Goal: Information Seeking & Learning: Learn about a topic

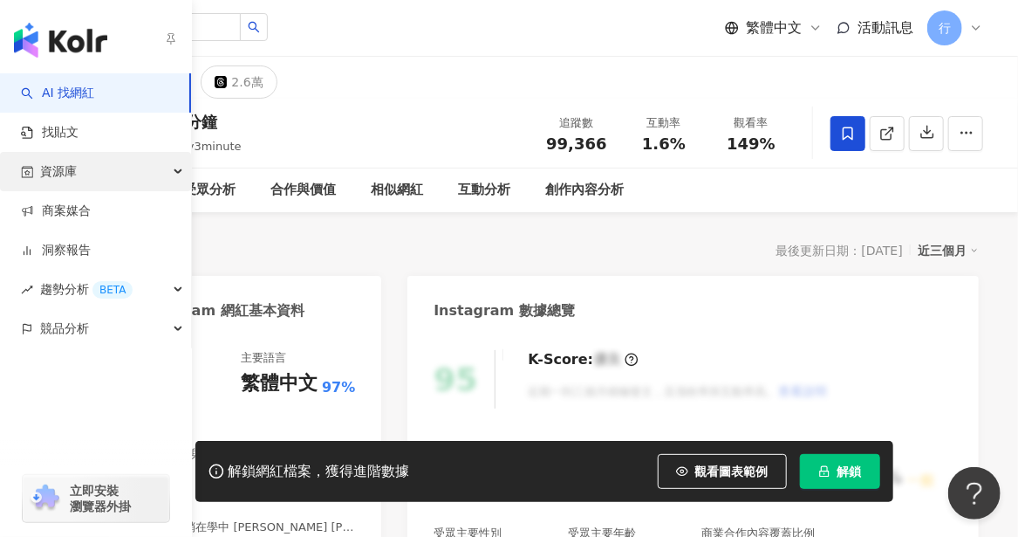
click at [79, 181] on div "資源庫" at bounding box center [95, 171] width 191 height 39
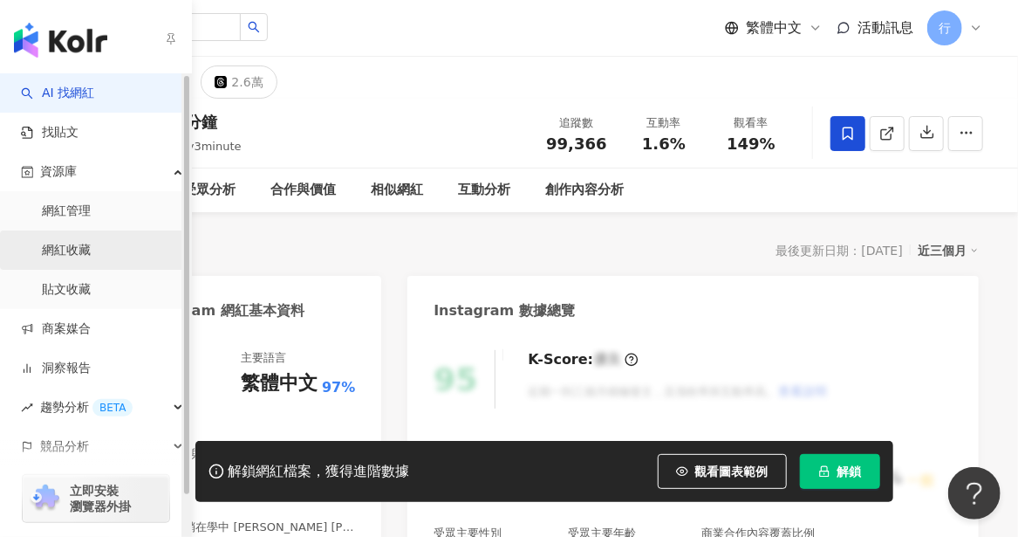
click at [70, 250] on link "網紅收藏" at bounding box center [66, 250] width 49 height 17
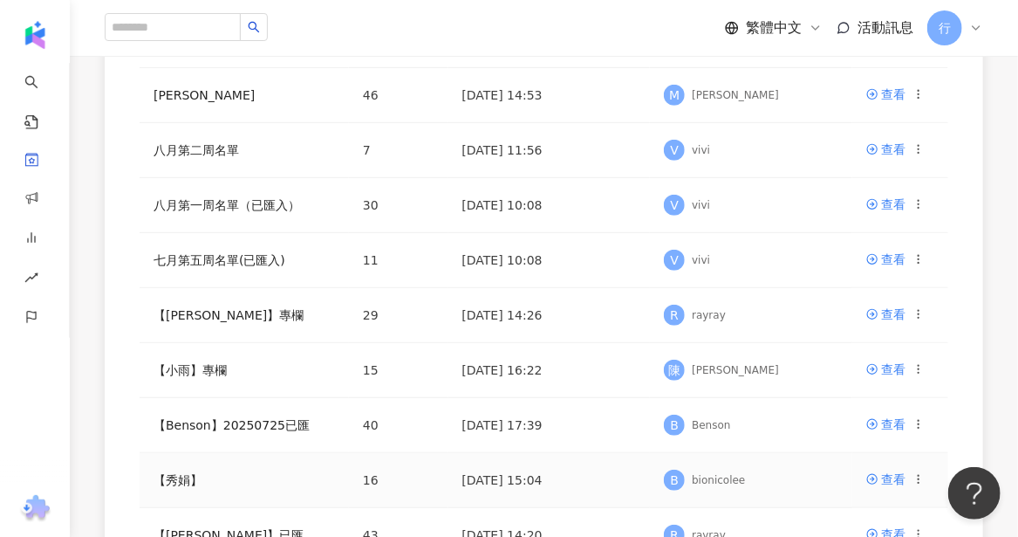
scroll to position [262, 0]
click at [188, 477] on link "【秀娟】" at bounding box center [178, 479] width 49 height 14
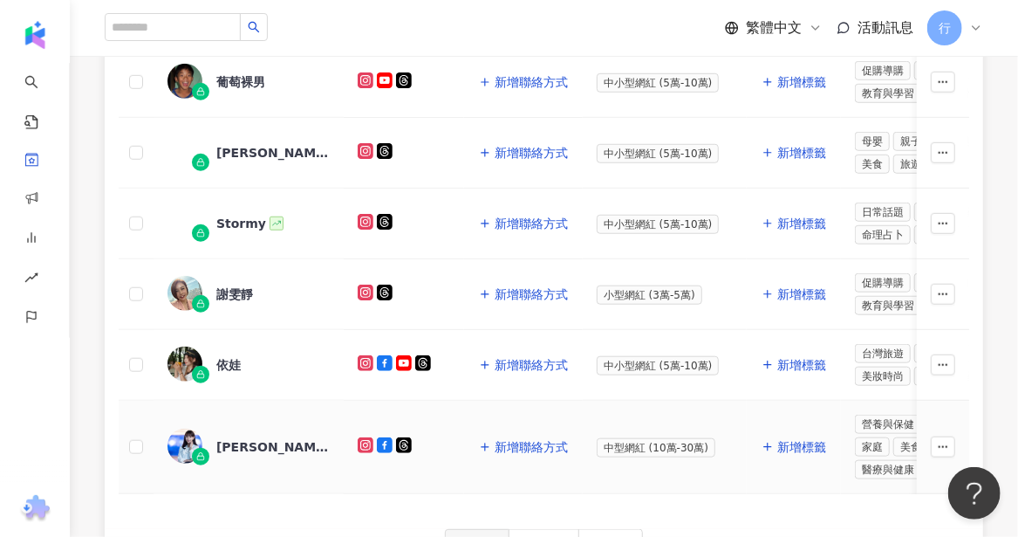
scroll to position [856, 0]
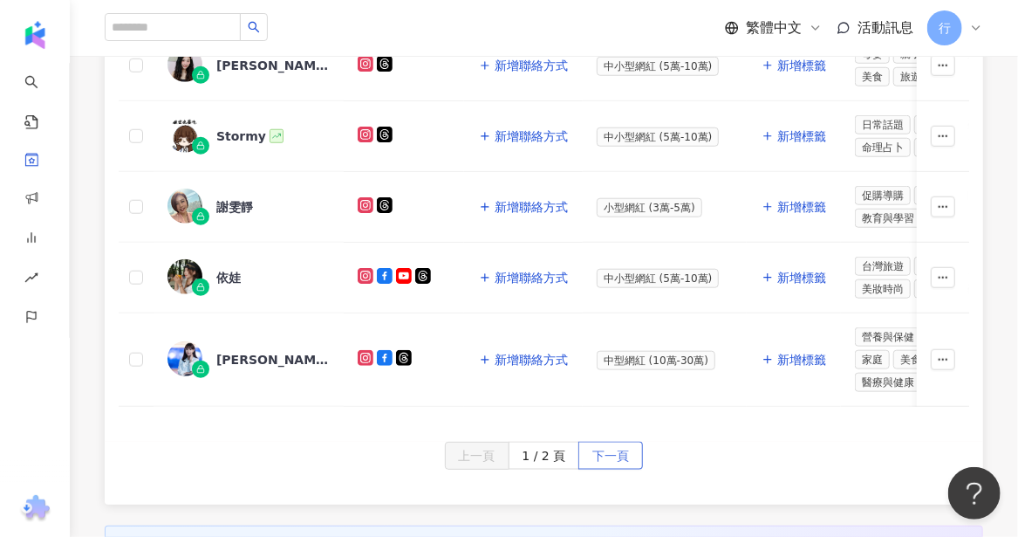
click at [603, 451] on span "下一頁" at bounding box center [610, 456] width 37 height 28
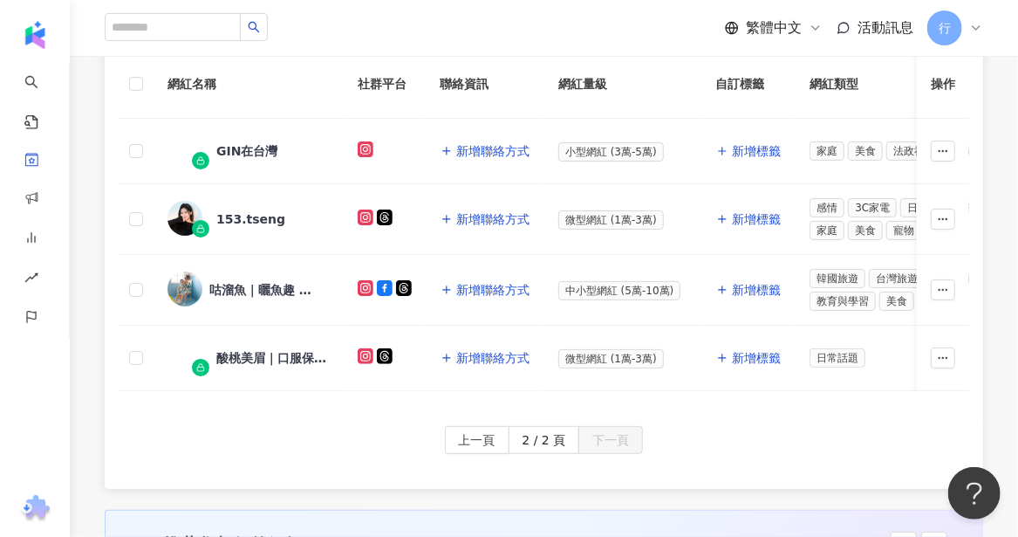
scroll to position [255, 0]
click at [258, 148] on div "GIN在台灣" at bounding box center [246, 151] width 61 height 17
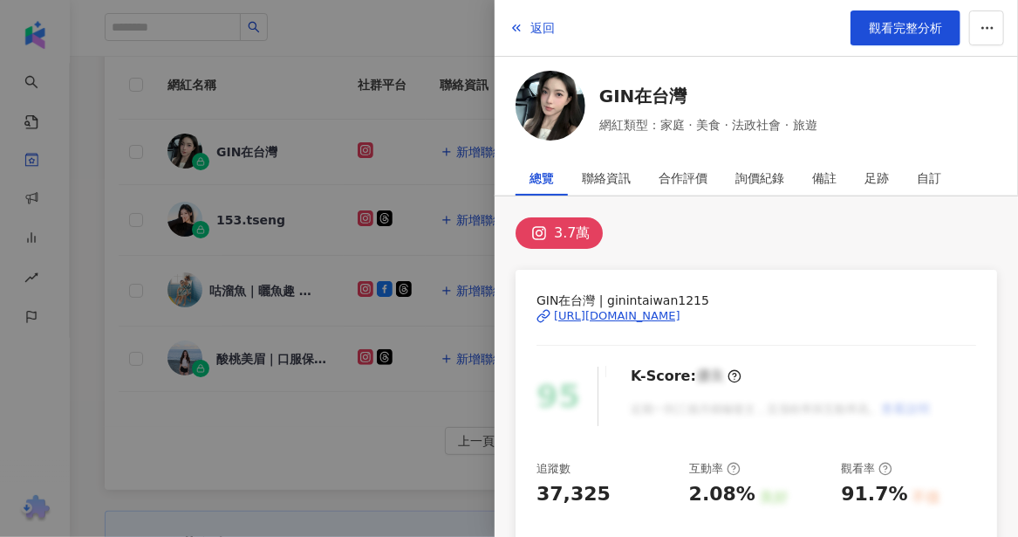
click at [286, 346] on div at bounding box center [509, 268] width 1018 height 537
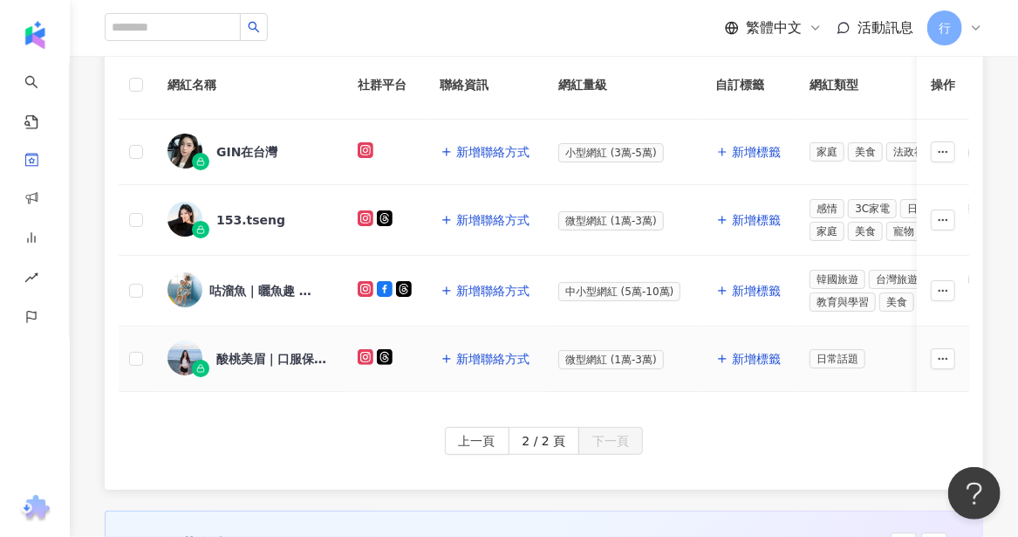
click at [286, 354] on div "酸桃美眉｜口服保養品｜私密處保養" at bounding box center [272, 358] width 113 height 17
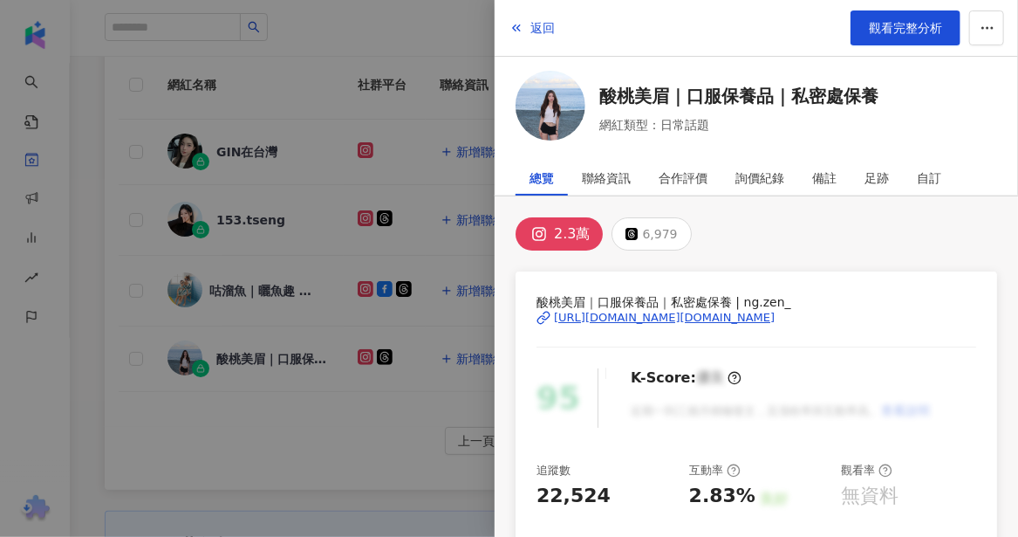
click at [599, 313] on div "https://www.instagram.com/ng.zen_/" at bounding box center [664, 318] width 221 height 16
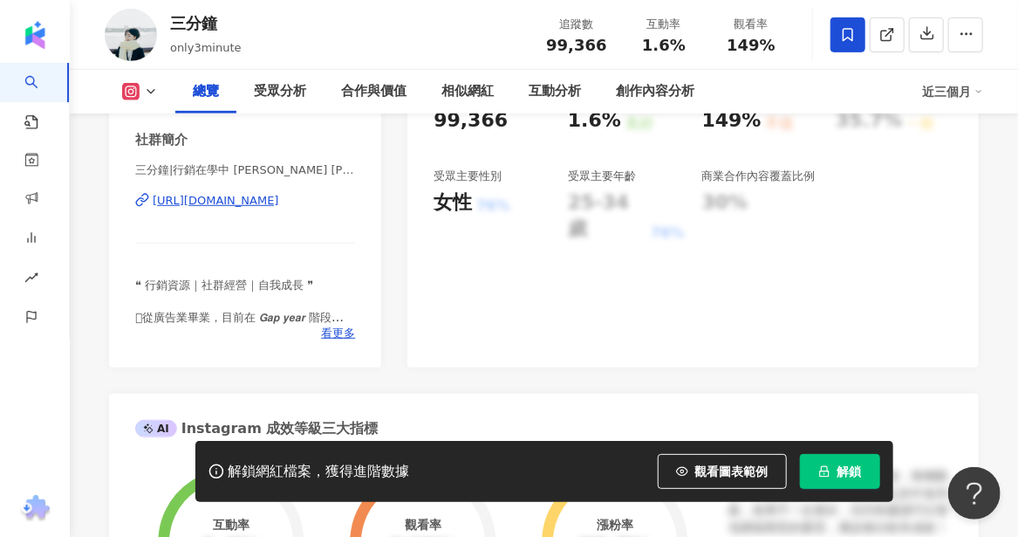
scroll to position [174, 0]
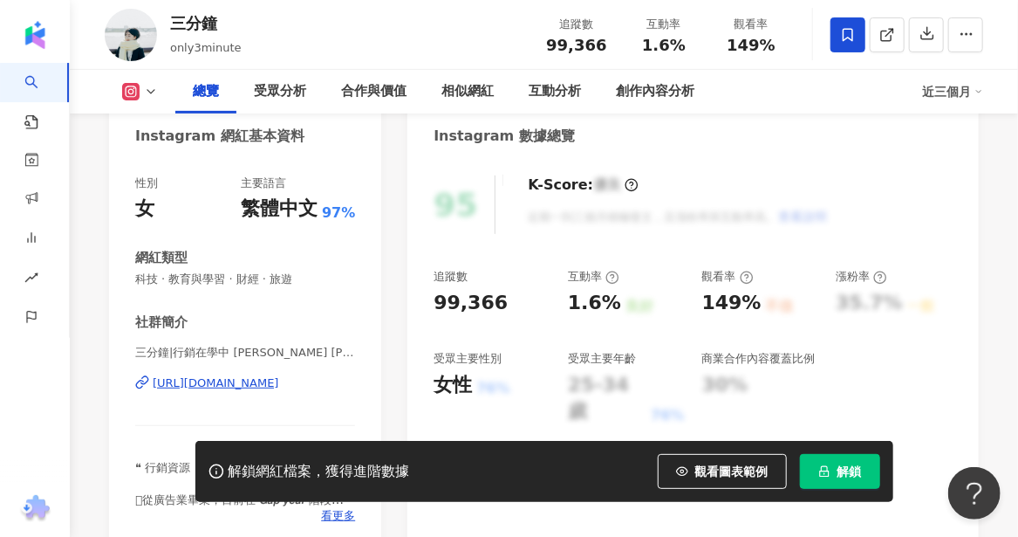
click at [243, 381] on div "[URL][DOMAIN_NAME]" at bounding box center [216, 383] width 127 height 16
click at [145, 86] on icon at bounding box center [151, 92] width 14 height 14
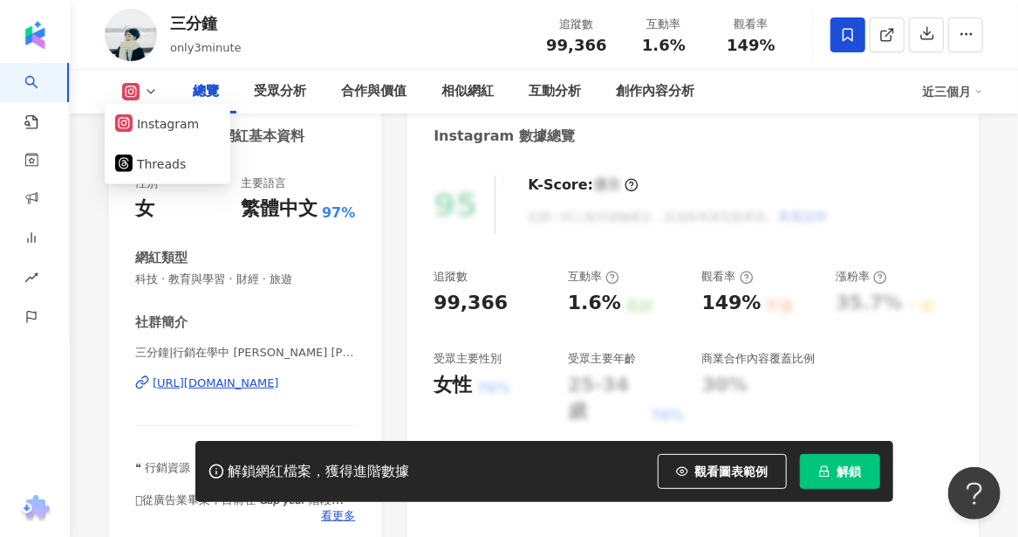
click at [757, 173] on div "95 K-Score : 優良 近期一到三個月積極發文，且漲粉率與互動率高。 查看說明 追蹤數 99,366 互動率 1.6% 良好 觀看率 149% 不佳 …" at bounding box center [692, 354] width 571 height 392
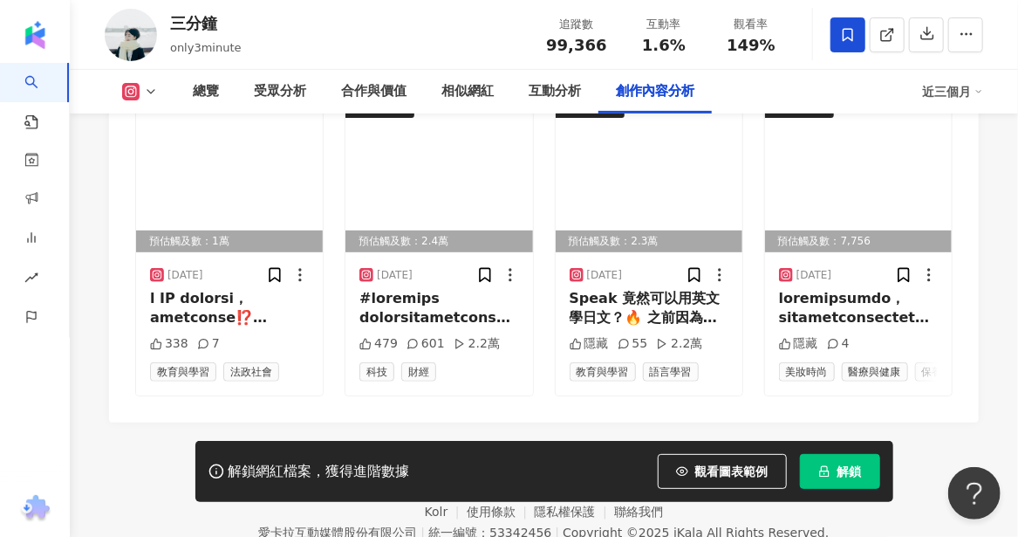
scroll to position [5397, 0]
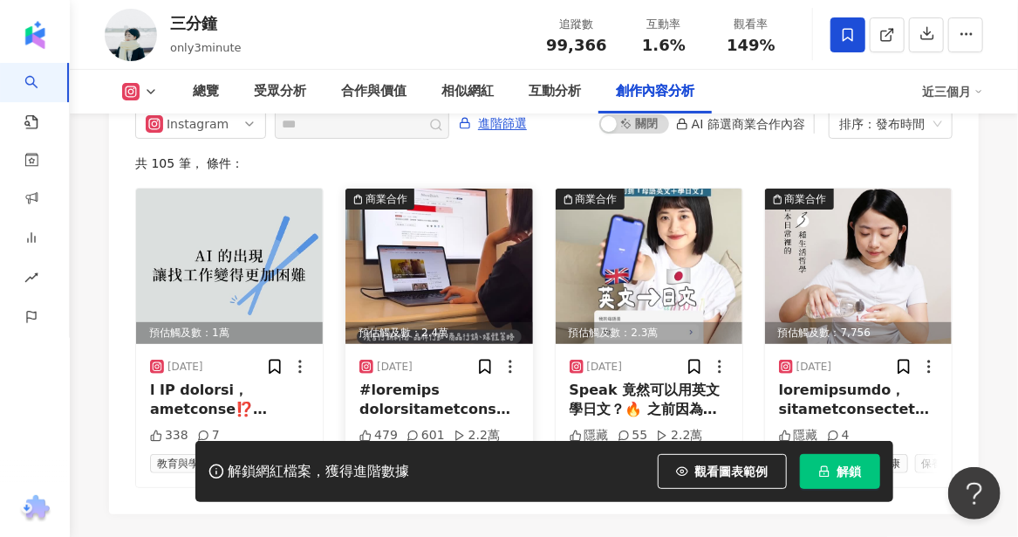
click at [407, 269] on img at bounding box center [439, 265] width 187 height 155
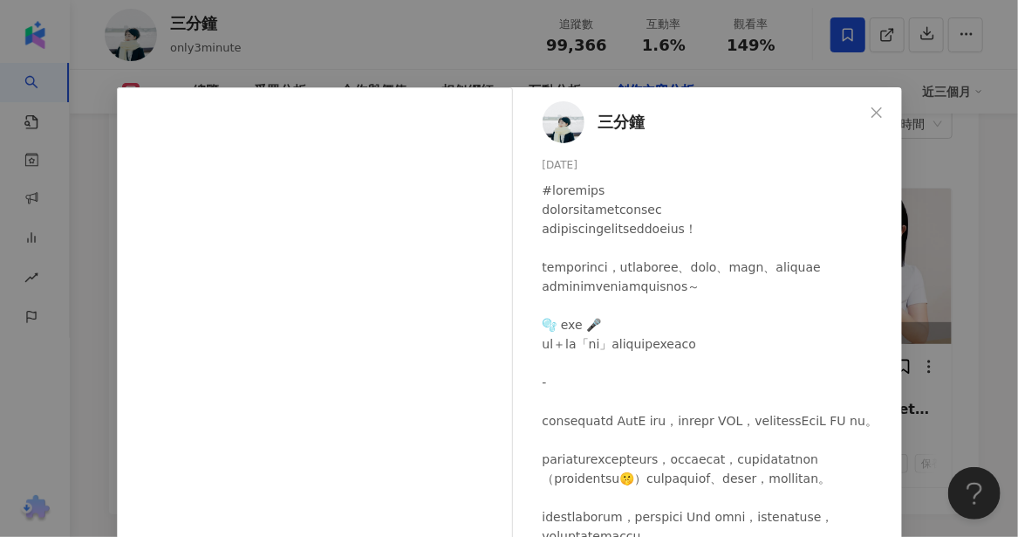
click at [859, 436] on div at bounding box center [716, 449] width 346 height 537
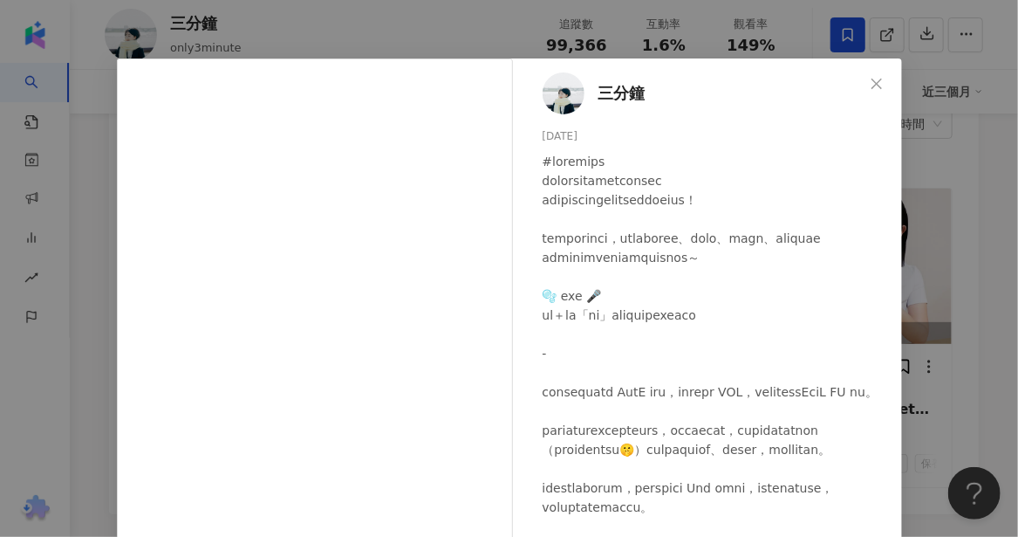
scroll to position [0, 0]
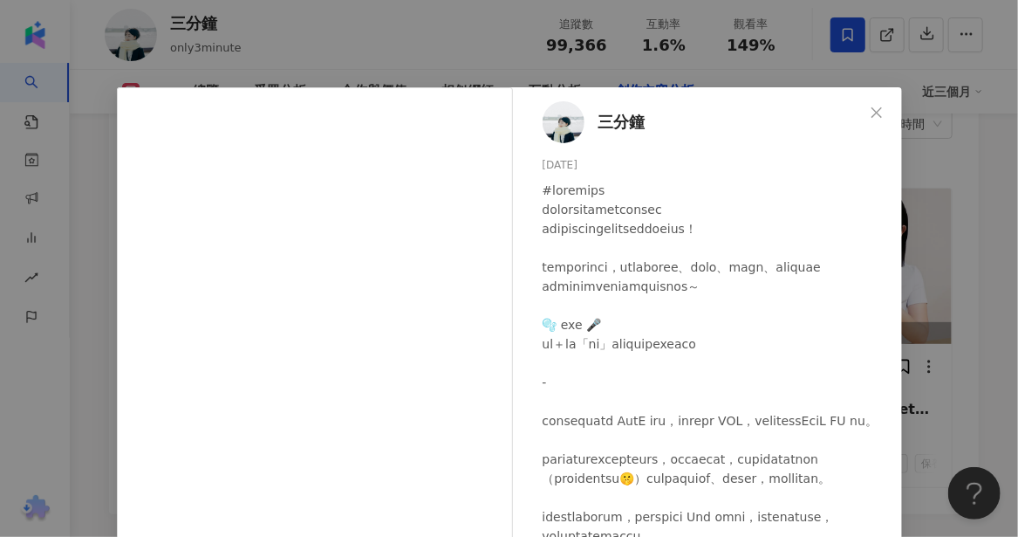
drag, startPoint x: 866, startPoint y: 113, endPoint x: 553, endPoint y: 264, distance: 347.7
click at [870, 113] on icon "close" at bounding box center [877, 113] width 14 height 14
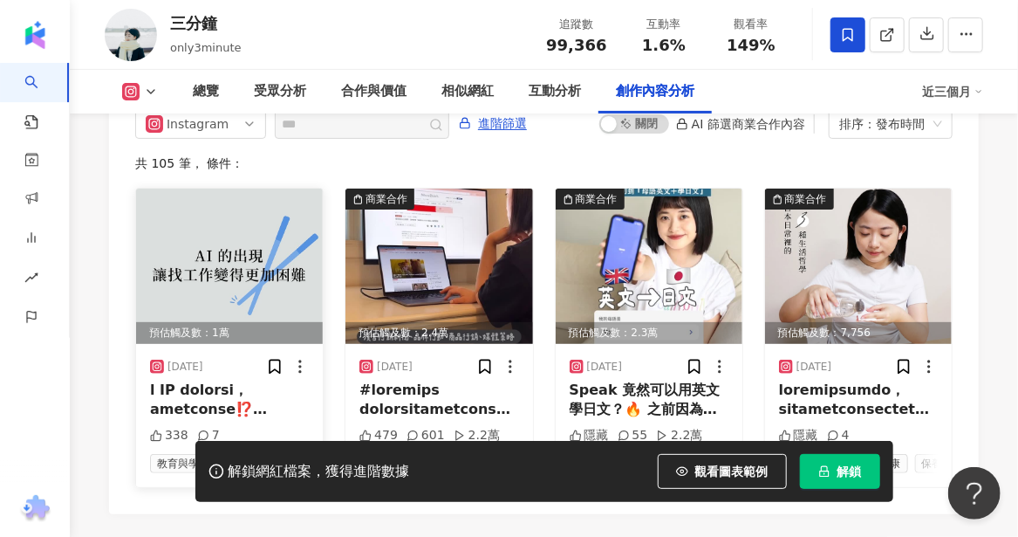
click at [272, 259] on img at bounding box center [229, 265] width 187 height 155
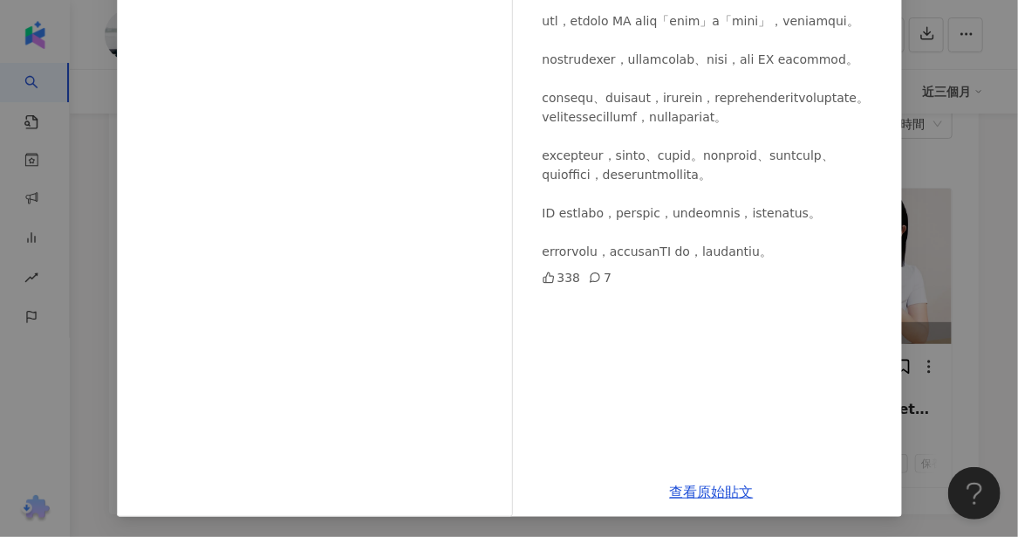
scroll to position [5572, 0]
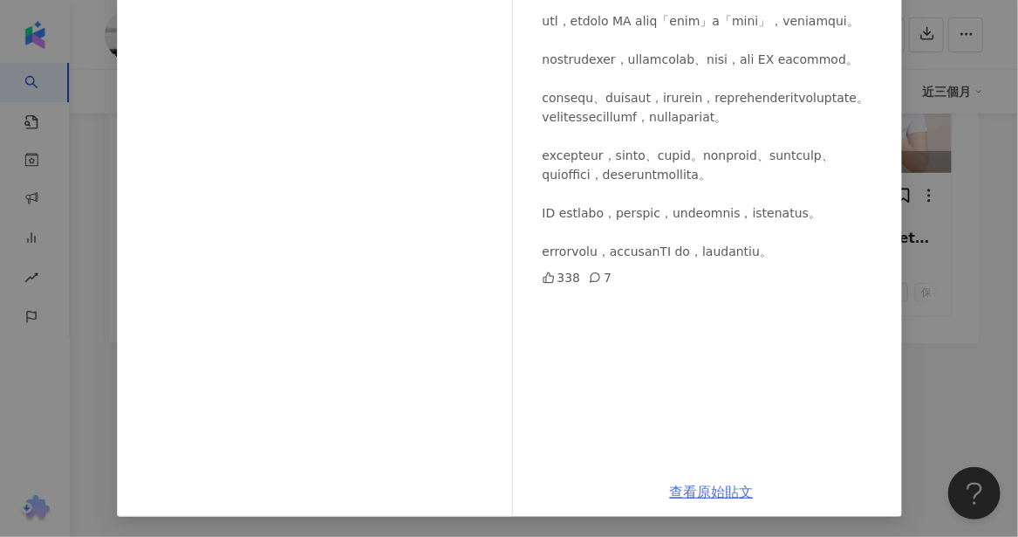
click at [715, 489] on link "查看原始貼文" at bounding box center [712, 491] width 84 height 17
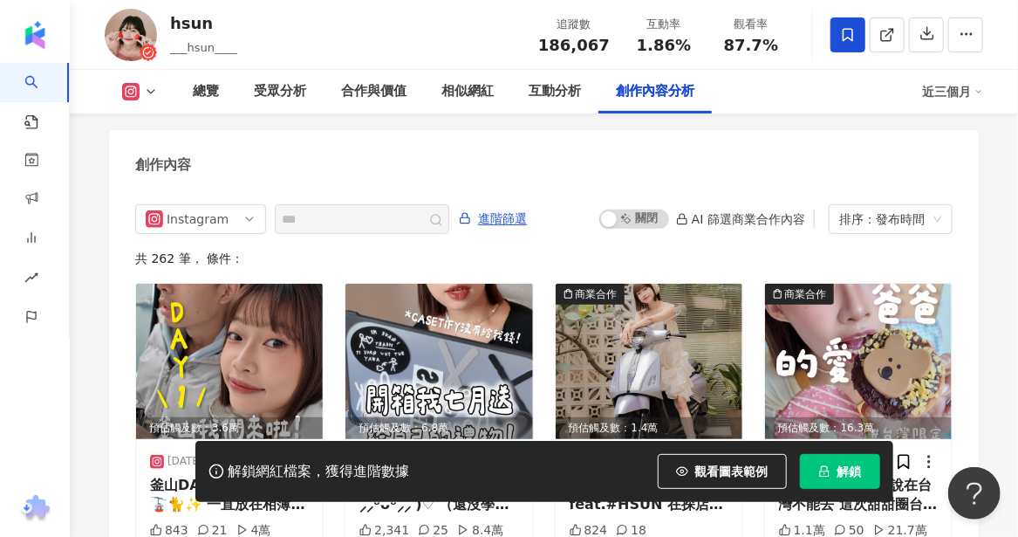
scroll to position [5497, 0]
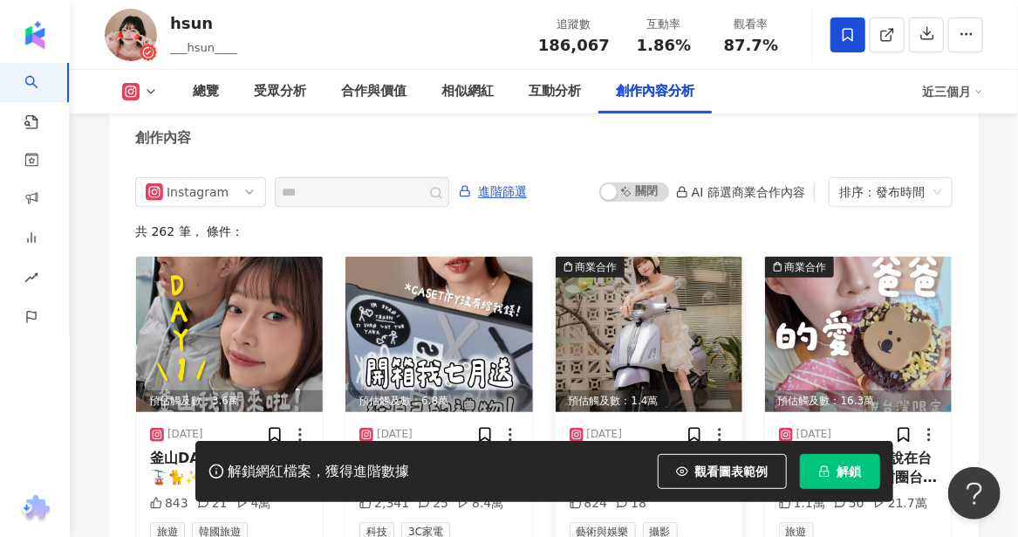
click at [673, 257] on img at bounding box center [649, 334] width 187 height 155
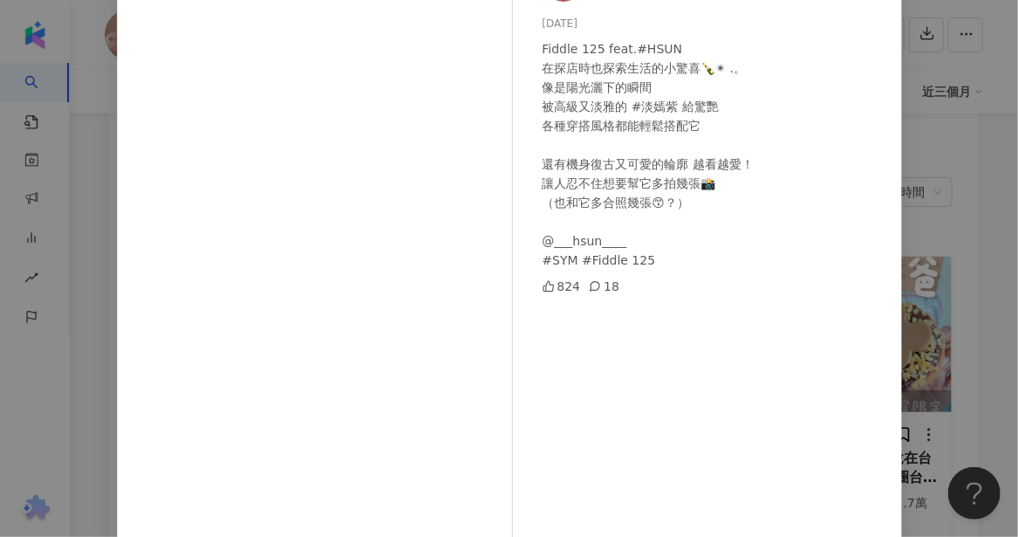
scroll to position [72, 0]
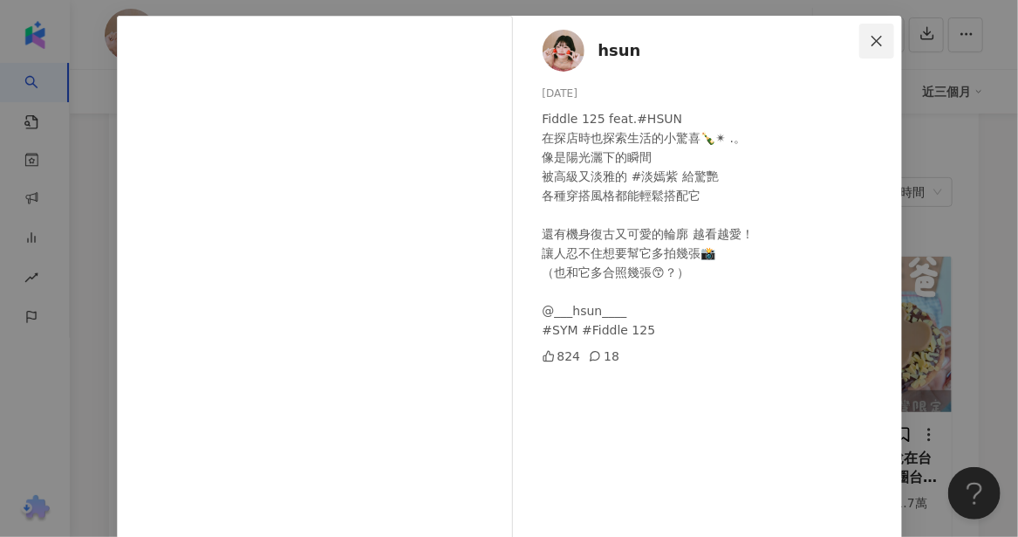
click at [870, 34] on icon "close" at bounding box center [877, 41] width 14 height 14
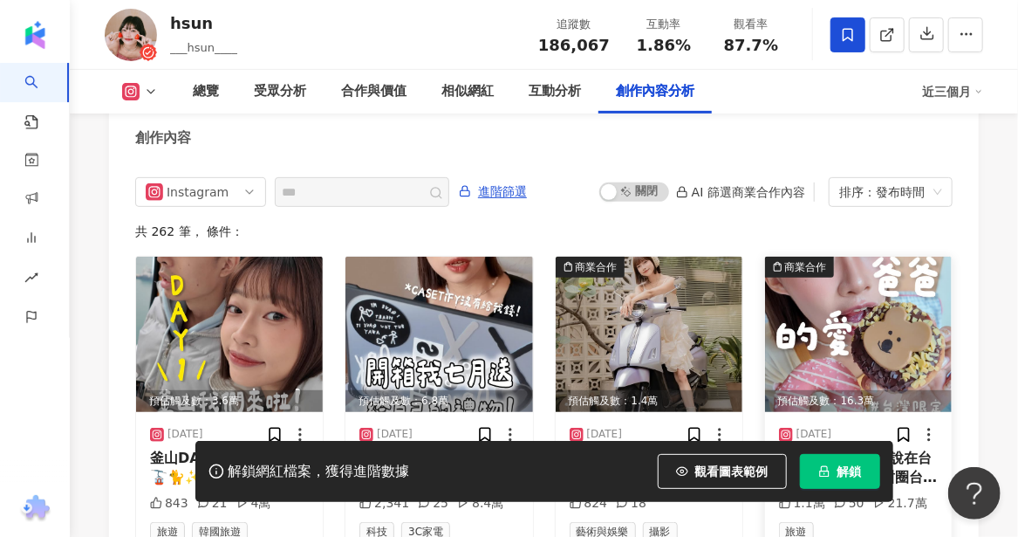
click at [852, 257] on img at bounding box center [858, 334] width 187 height 155
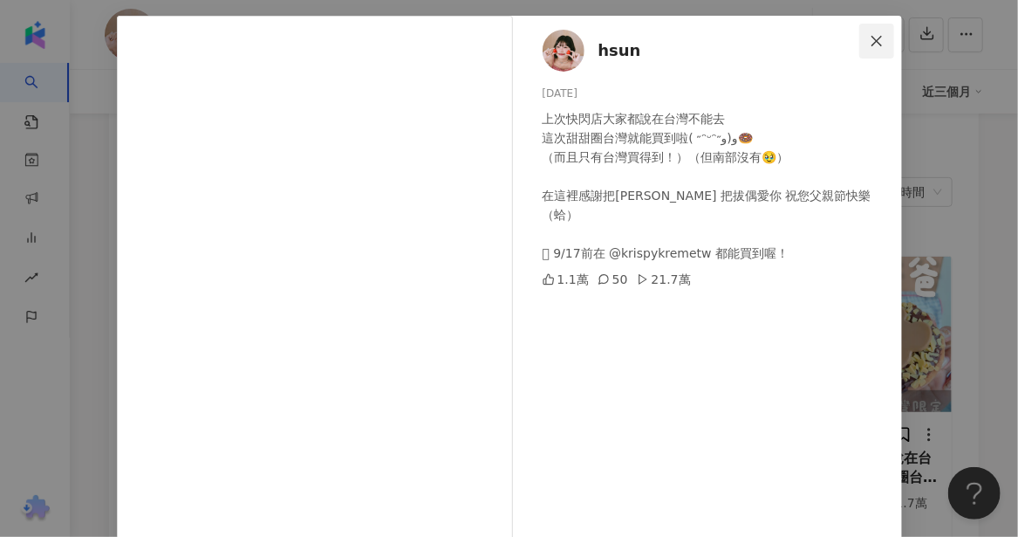
click at [870, 36] on icon "close" at bounding box center [877, 41] width 14 height 14
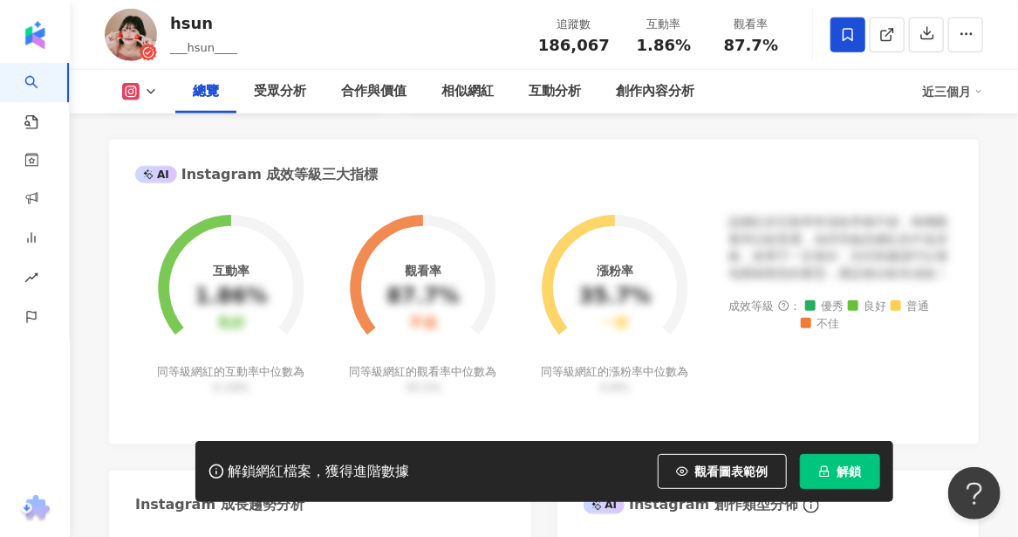
scroll to position [0, 0]
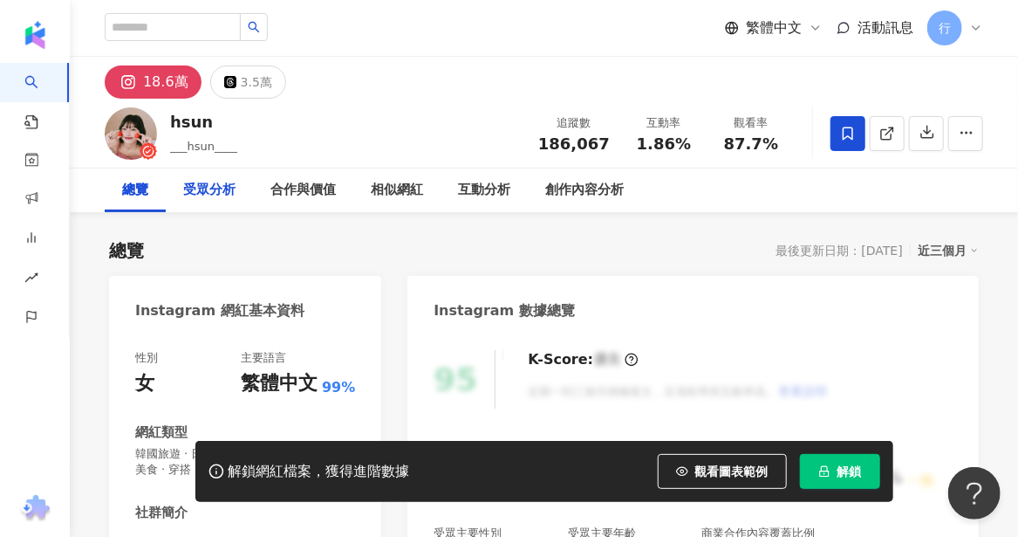
click at [192, 194] on div "受眾分析" at bounding box center [209, 190] width 52 height 21
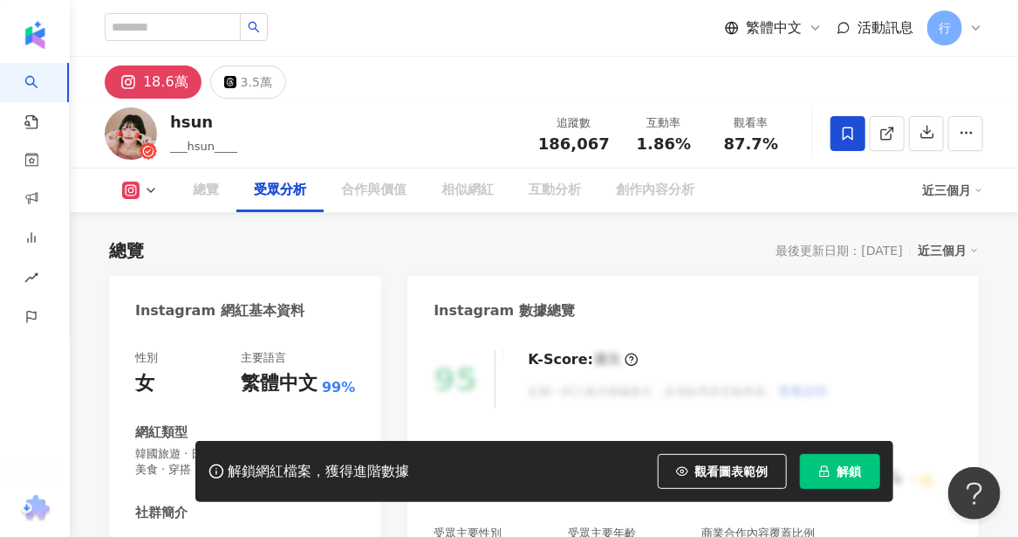
scroll to position [1501, 0]
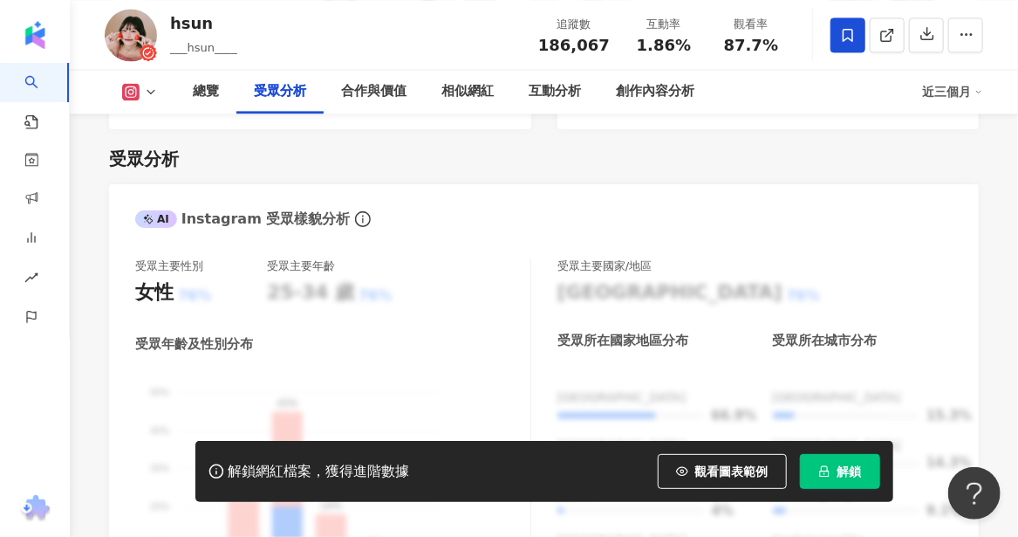
click at [140, 99] on button at bounding box center [140, 91] width 71 height 17
click at [143, 129] on button "Instagram" at bounding box center [167, 124] width 105 height 24
click at [167, 92] on button at bounding box center [140, 91] width 71 height 17
click at [151, 92] on polyline at bounding box center [150, 91] width 7 height 3
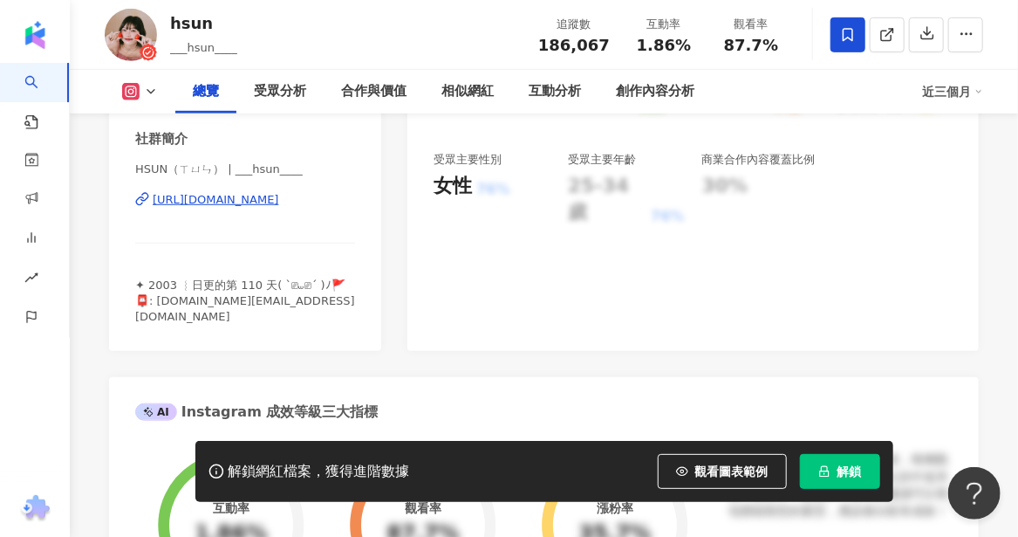
scroll to position [349, 0]
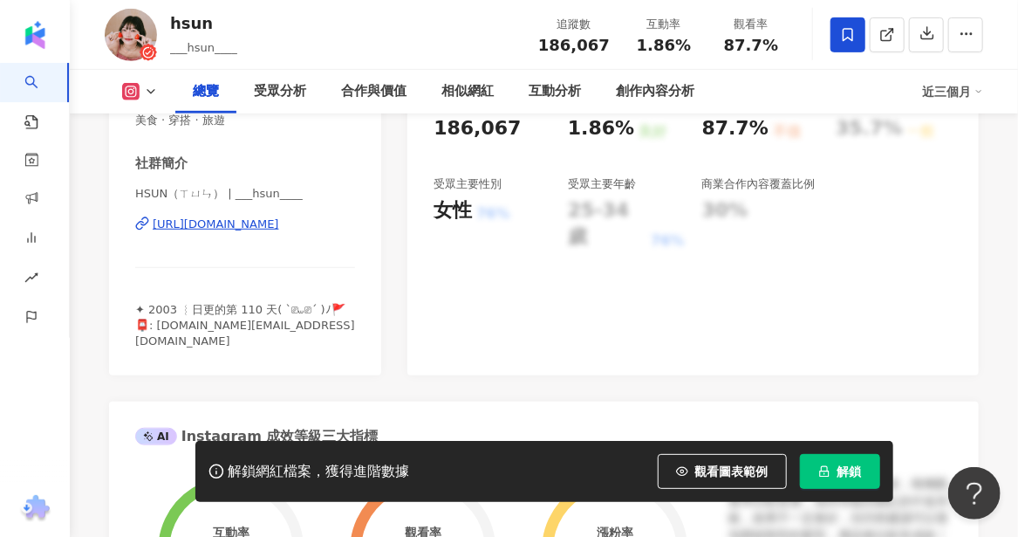
click at [217, 226] on div "https://www.instagram.com/___hsun____/" at bounding box center [216, 224] width 127 height 16
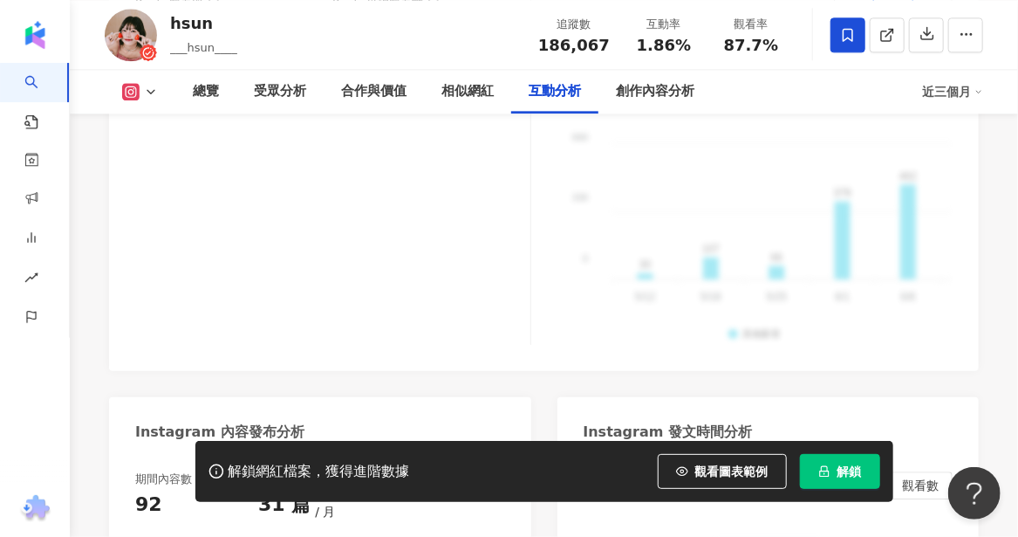
scroll to position [4711, 0]
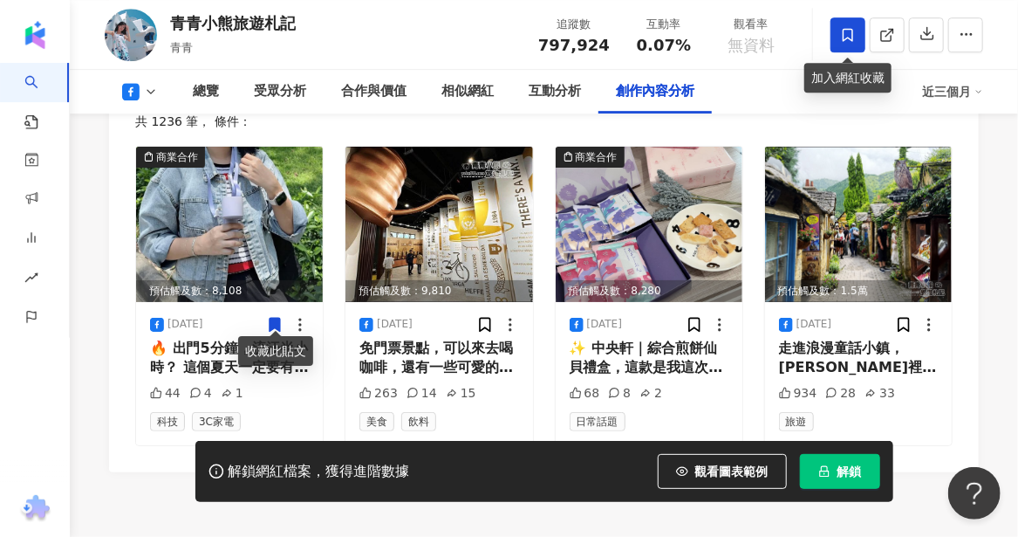
click at [842, 38] on icon at bounding box center [848, 35] width 16 height 16
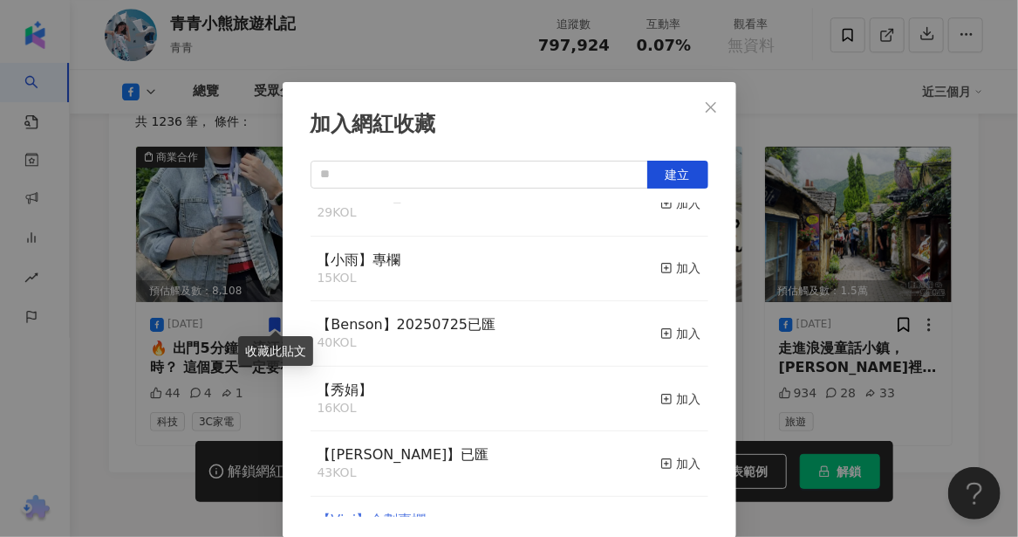
scroll to position [349, 0]
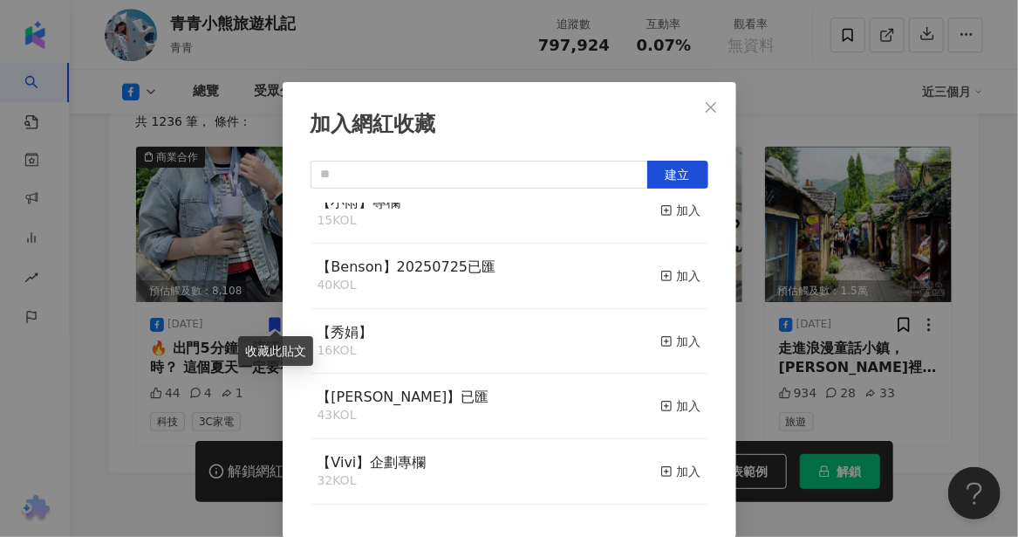
click at [376, 345] on div "【秀娟】 16 KOL 加入" at bounding box center [510, 341] width 398 height 65
click at [666, 344] on div "加入" at bounding box center [680, 341] width 41 height 19
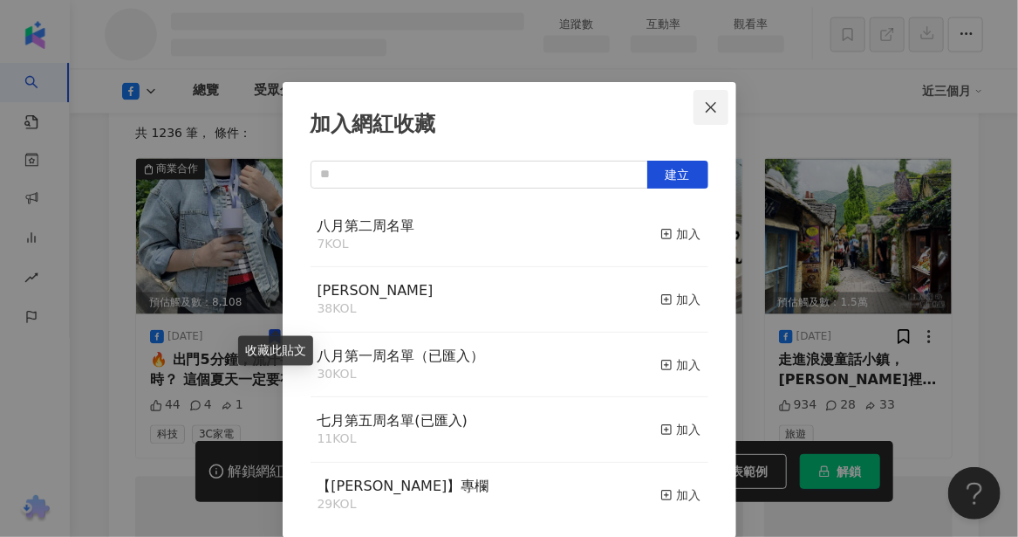
scroll to position [3894, 0]
click at [704, 108] on icon "close" at bounding box center [711, 107] width 14 height 14
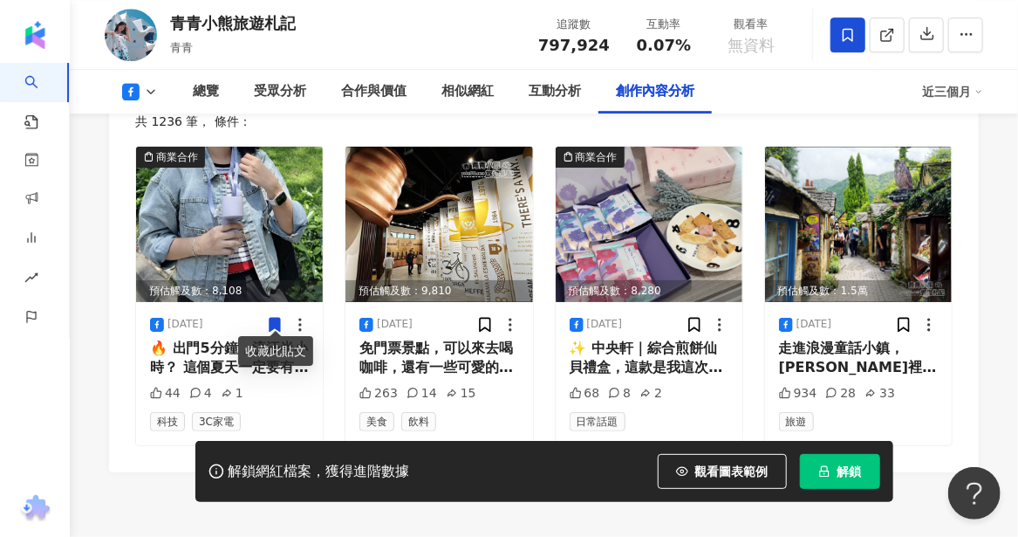
scroll to position [0, 0]
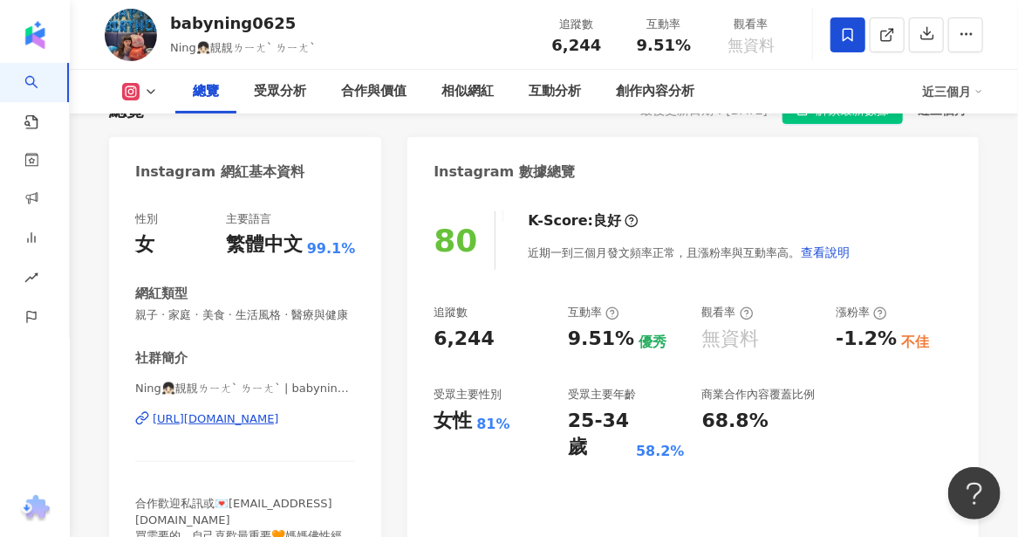
scroll to position [174, 0]
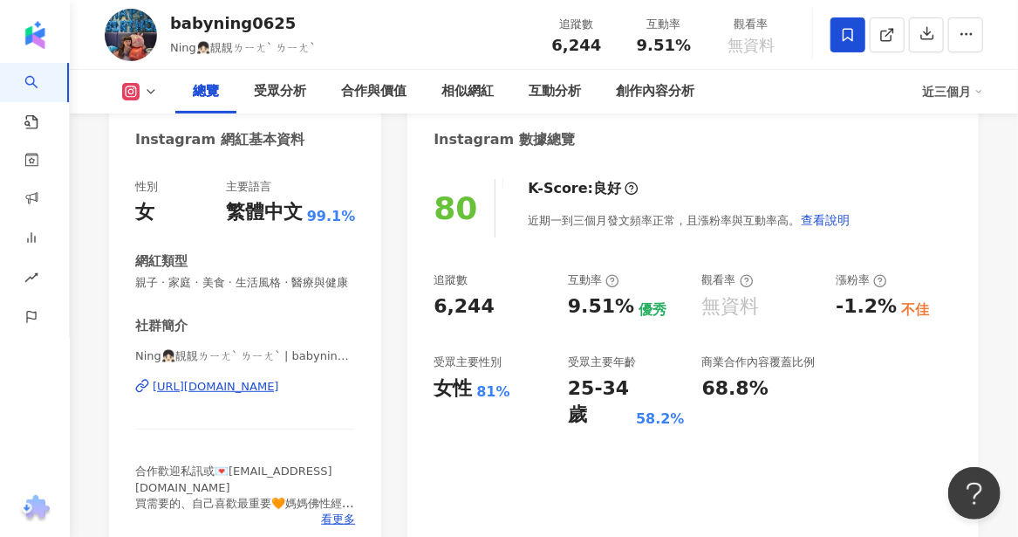
click at [190, 394] on div "[URL][DOMAIN_NAME]" at bounding box center [216, 387] width 127 height 16
